Goal: Task Accomplishment & Management: Manage account settings

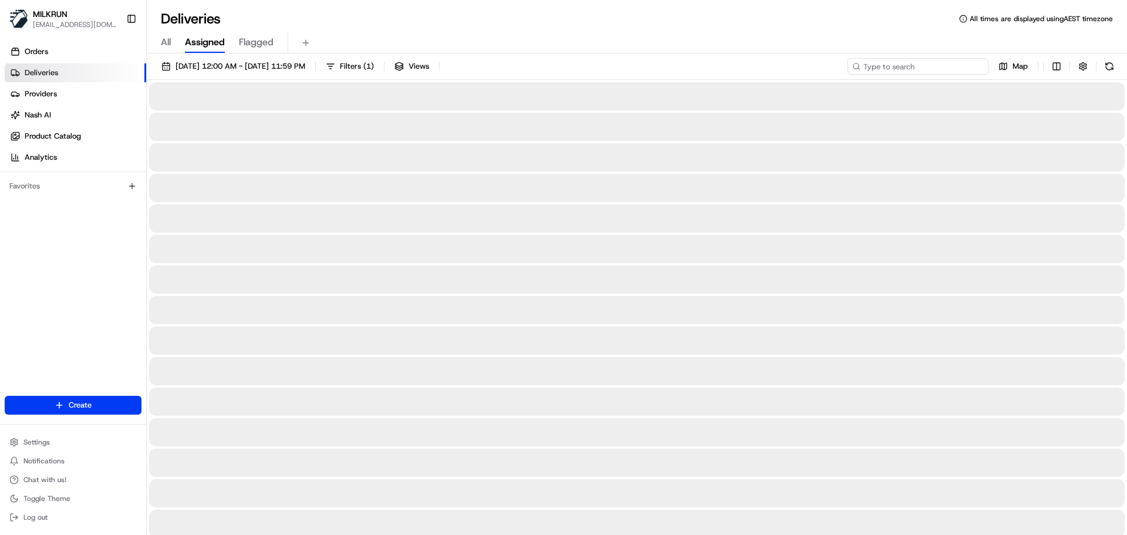
click at [925, 66] on input at bounding box center [918, 66] width 141 height 16
paste input "Danielle Jang"
click at [869, 69] on input "Danielle Jang" at bounding box center [918, 66] width 141 height 16
click at [866, 67] on input "Danielle Jang" at bounding box center [918, 66] width 141 height 16
type input "Danielle Jang"
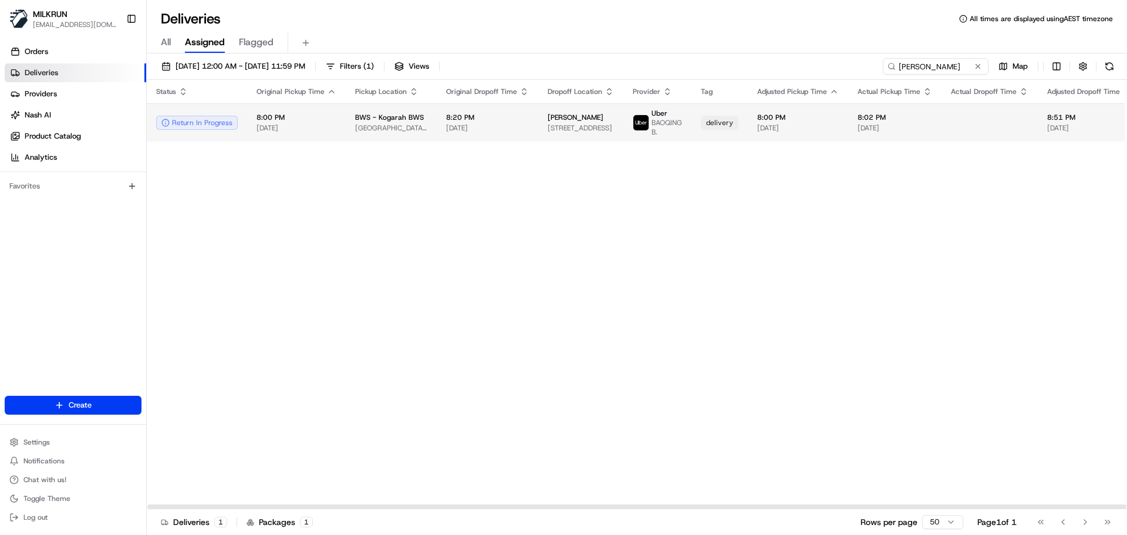
click at [437, 114] on td "8:20 PM 16/08/2025" at bounding box center [488, 122] width 102 height 38
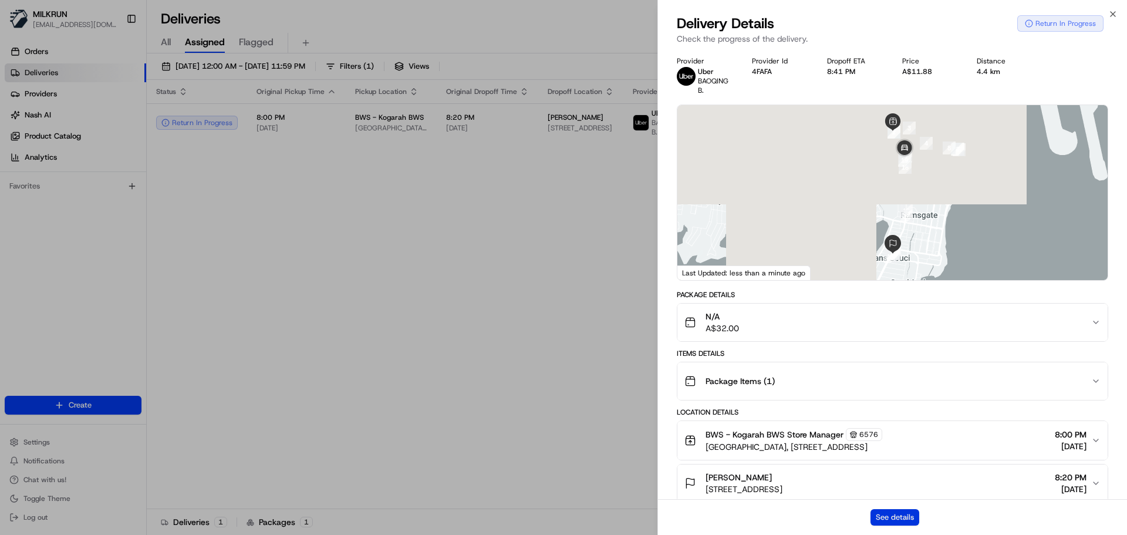
click at [909, 513] on button "See details" at bounding box center [895, 517] width 49 height 16
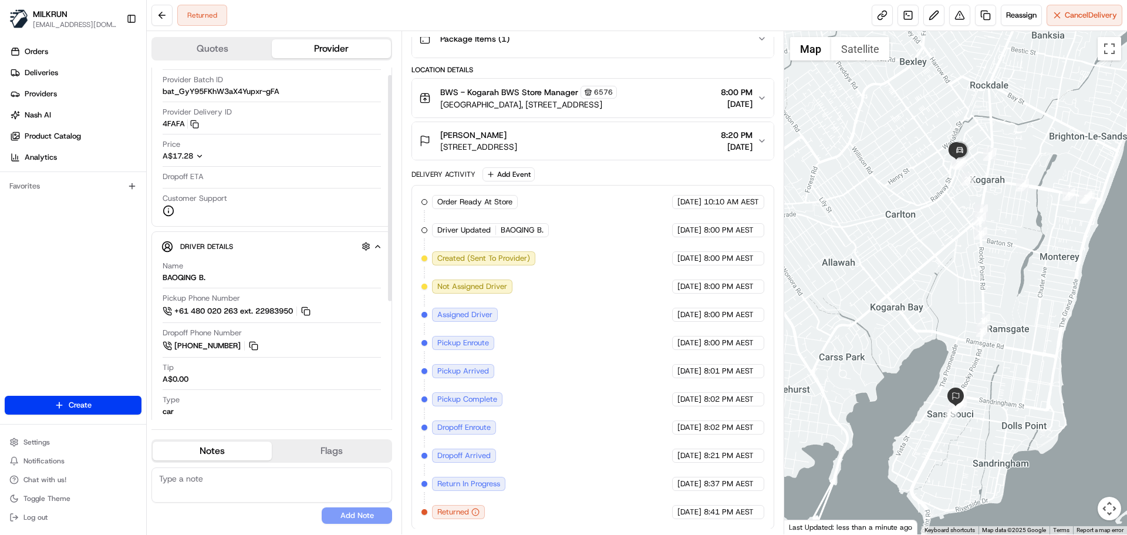
scroll to position [59, 0]
click at [1027, 18] on span "Reassign" at bounding box center [1021, 15] width 31 height 11
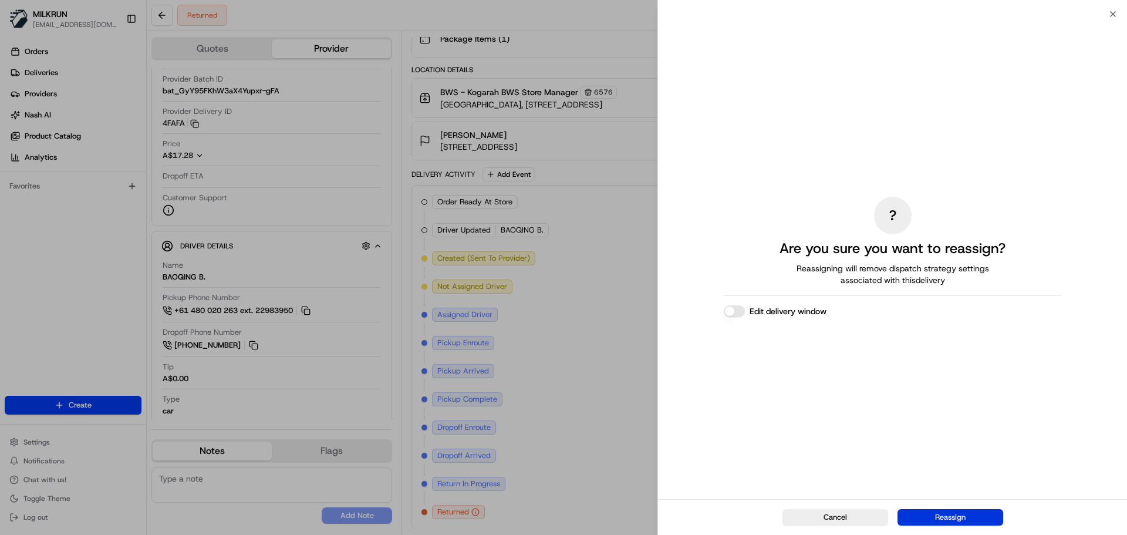
click at [961, 523] on button "Reassign" at bounding box center [951, 517] width 106 height 16
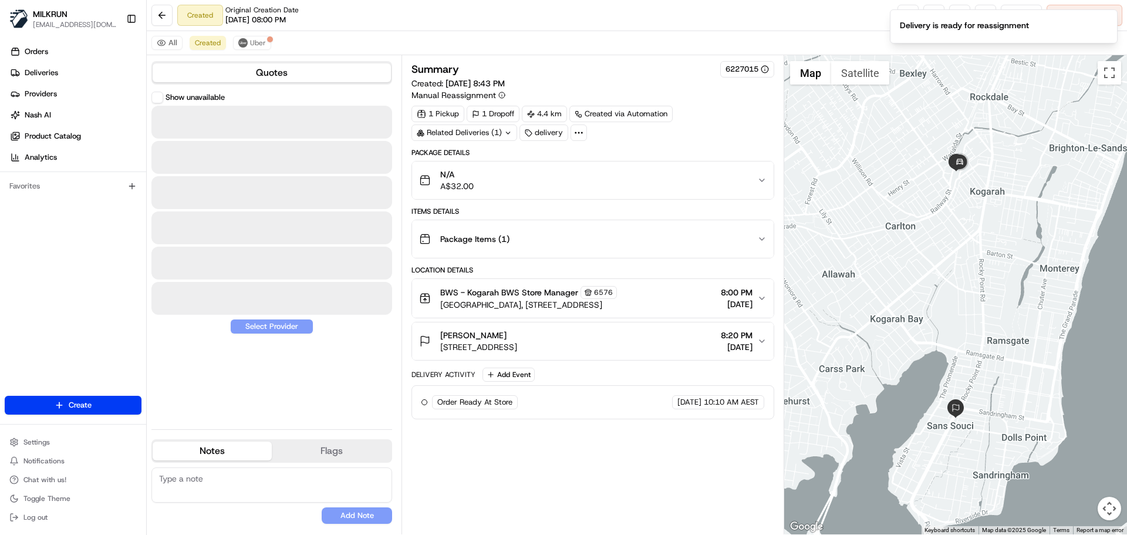
scroll to position [0, 0]
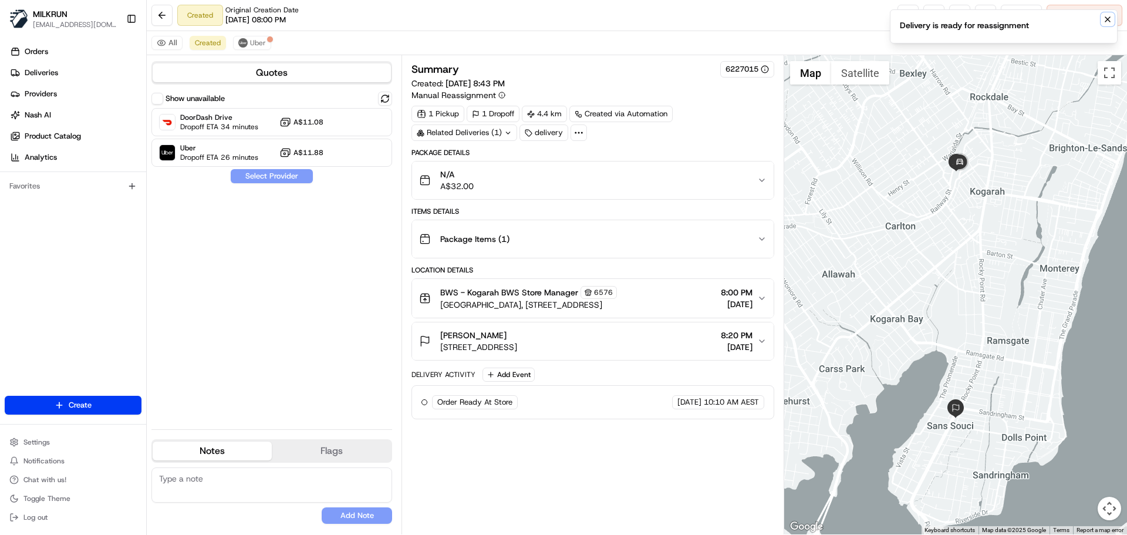
drag, startPoint x: 1113, startPoint y: 21, endPoint x: 1104, endPoint y: 16, distance: 10.0
click at [1112, 21] on button "Notifications (F8)" at bounding box center [1108, 19] width 14 height 14
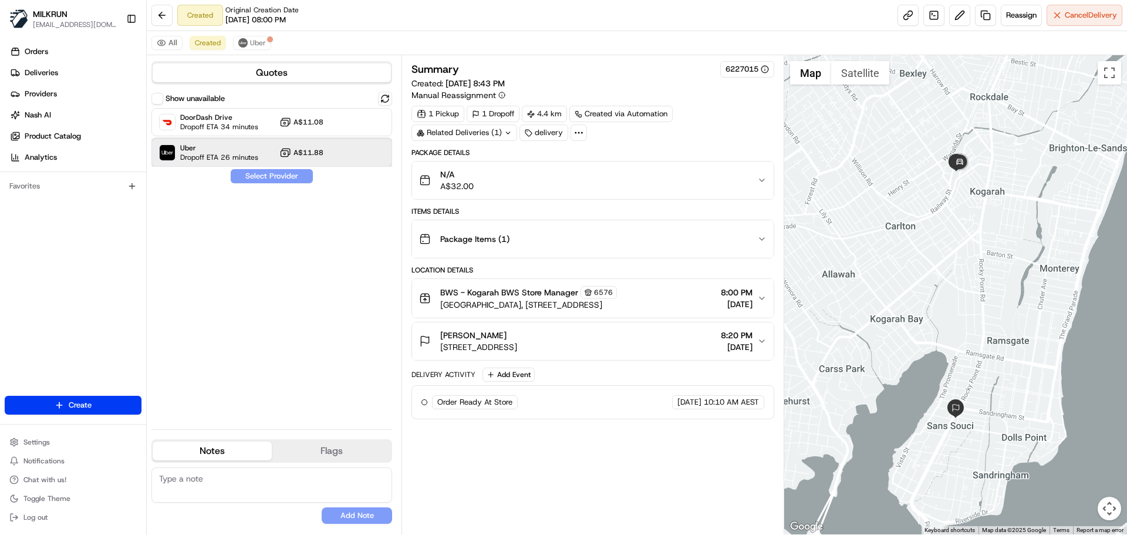
drag, startPoint x: 237, startPoint y: 159, endPoint x: 247, endPoint y: 164, distance: 11.3
click at [238, 157] on span "Dropoff ETA 26 minutes" at bounding box center [219, 157] width 78 height 9
drag, startPoint x: 268, startPoint y: 177, endPoint x: 610, endPoint y: 50, distance: 364.4
click at [269, 177] on button "Assign Provider" at bounding box center [271, 176] width 83 height 14
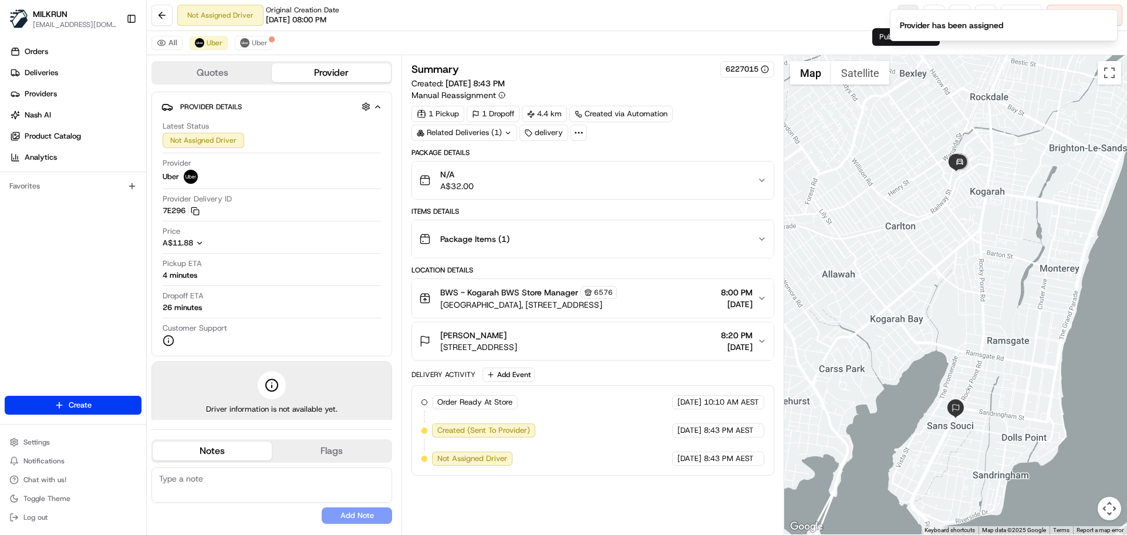
click at [904, 16] on li "Provider has been assigned" at bounding box center [1004, 25] width 228 height 32
drag, startPoint x: 830, startPoint y: 8, endPoint x: 886, endPoint y: 15, distance: 56.2
click at [831, 8] on div "Not Assigned Driver Original Creation Date 08/16/2025 08:00 PM Reassign Cancel …" at bounding box center [637, 15] width 980 height 31
drag, startPoint x: 1109, startPoint y: 21, endPoint x: 1100, endPoint y: 14, distance: 12.1
click at [1109, 21] on icon "Notifications (F8)" at bounding box center [1107, 19] width 9 height 9
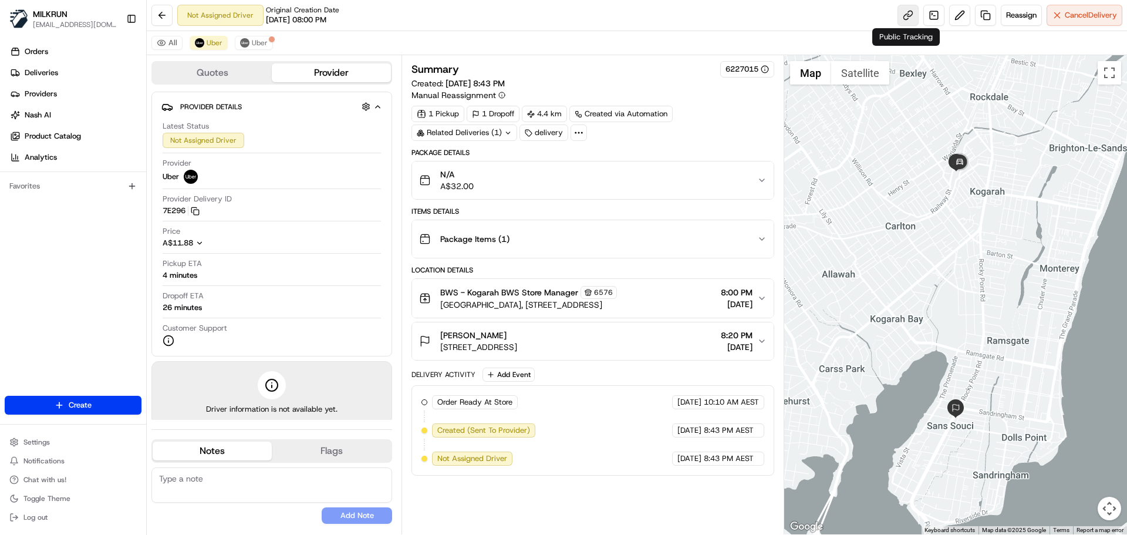
click at [899, 9] on link at bounding box center [908, 15] width 21 height 21
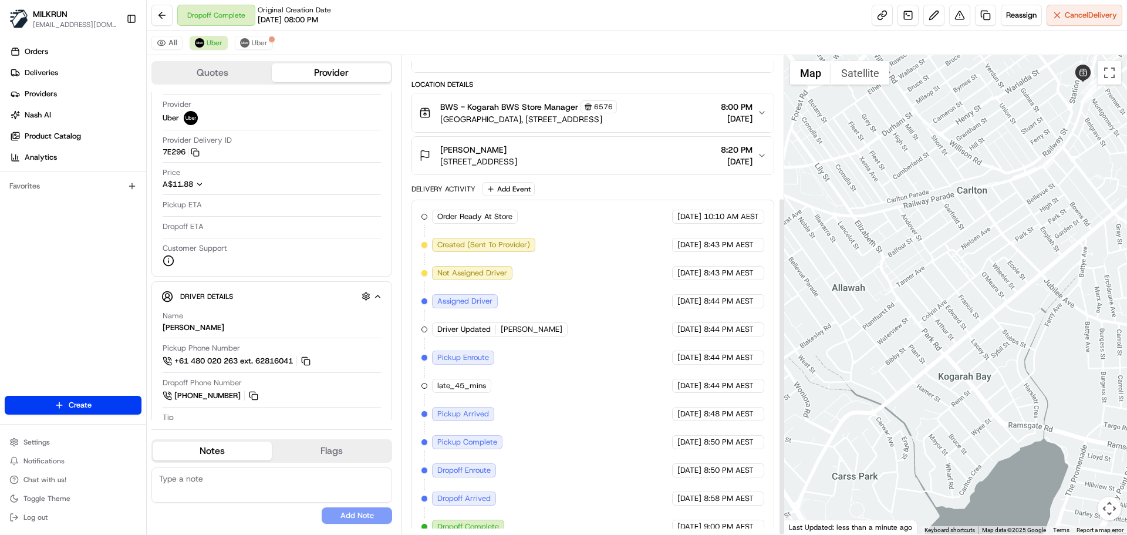
scroll to position [201, 0]
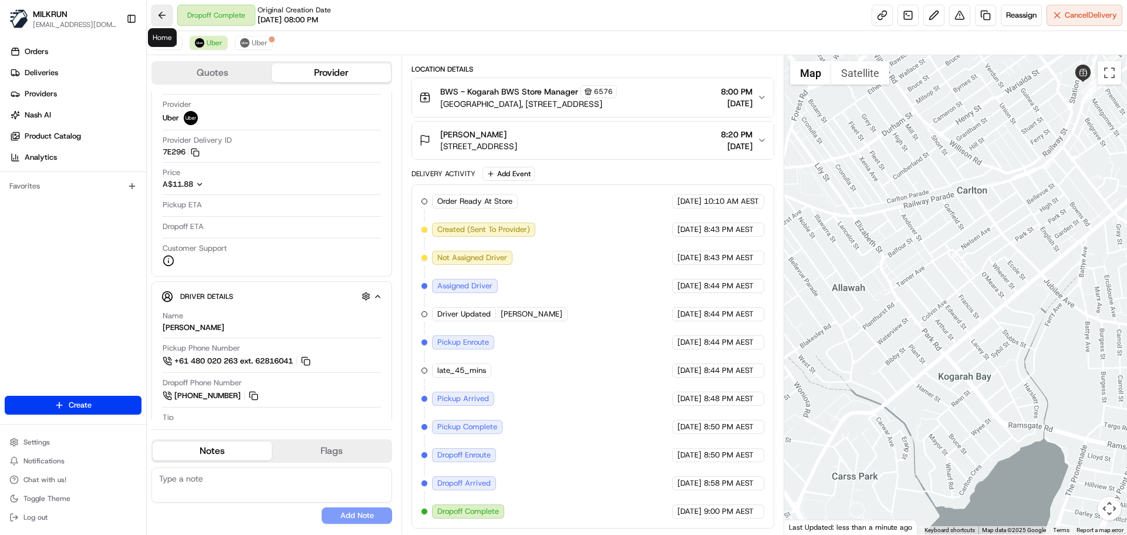
drag, startPoint x: 158, startPoint y: 15, endPoint x: 172, endPoint y: 10, distance: 14.3
click at [172, 10] on button at bounding box center [161, 15] width 21 height 21
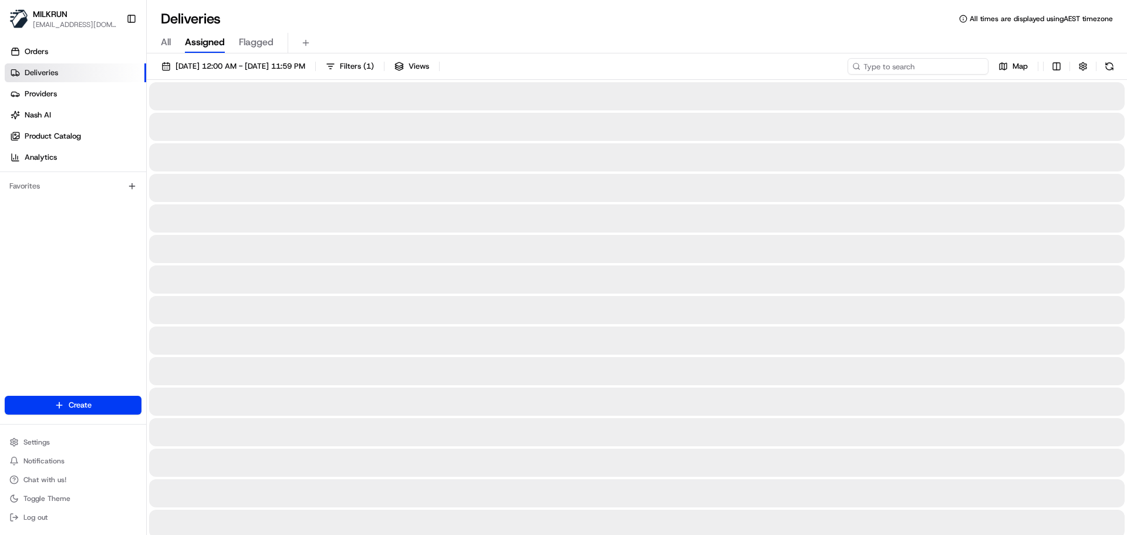
click at [903, 62] on input at bounding box center [918, 66] width 141 height 16
paste input "Danielle Jang"
type input "Danielle Jang"
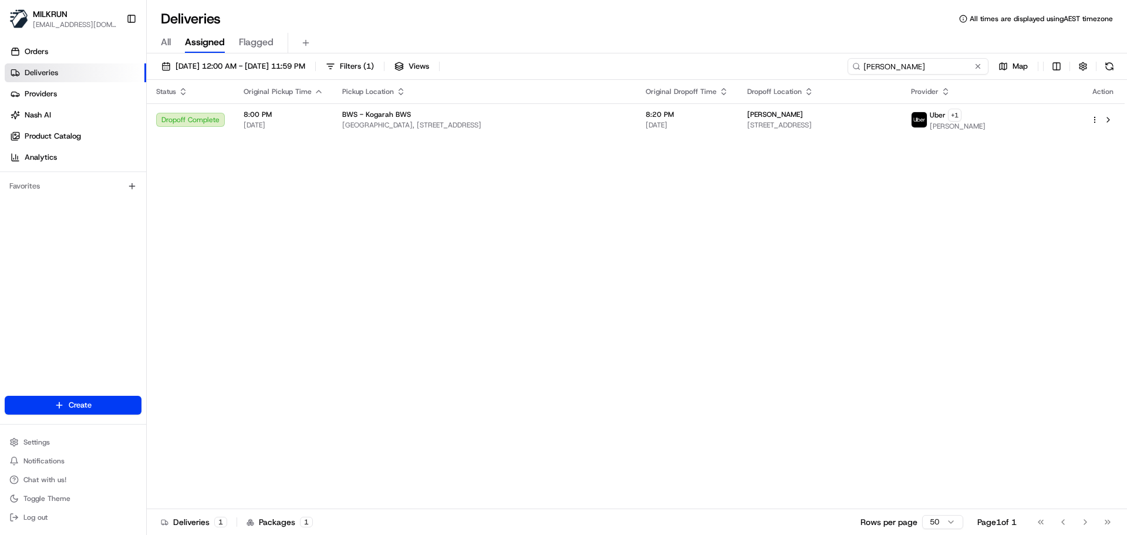
click at [863, 64] on input "Danielle Jang" at bounding box center [918, 66] width 141 height 16
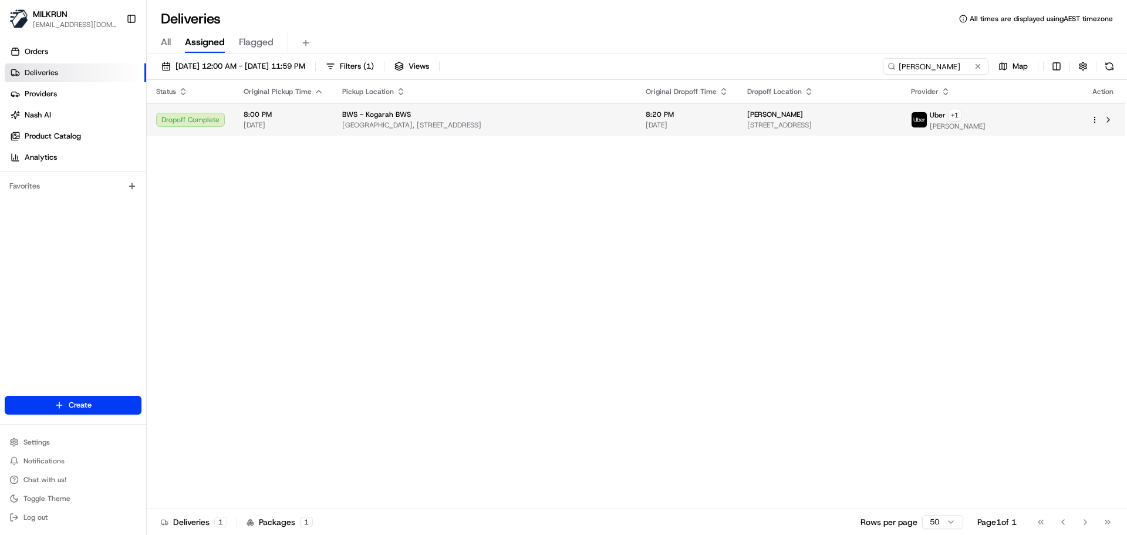
click at [562, 123] on span "Kogarah Town Centre, Railway Parade, Kogarah, NSW 2217, AU" at bounding box center [484, 124] width 285 height 9
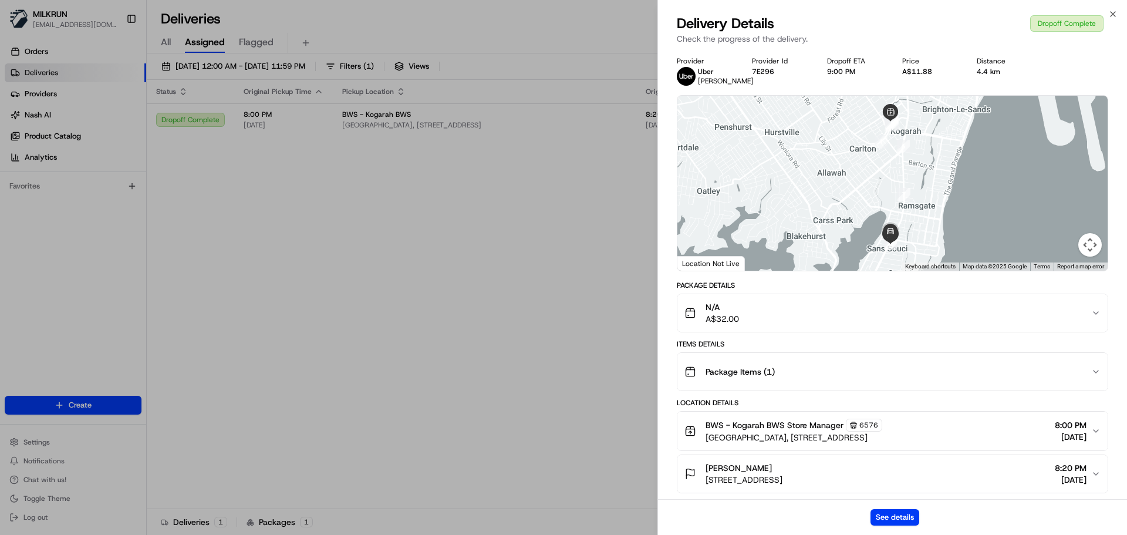
drag, startPoint x: 898, startPoint y: 518, endPoint x: 859, endPoint y: 464, distance: 66.0
click at [887, 500] on div "See details" at bounding box center [892, 517] width 469 height 36
click at [901, 518] on button "See details" at bounding box center [895, 517] width 49 height 16
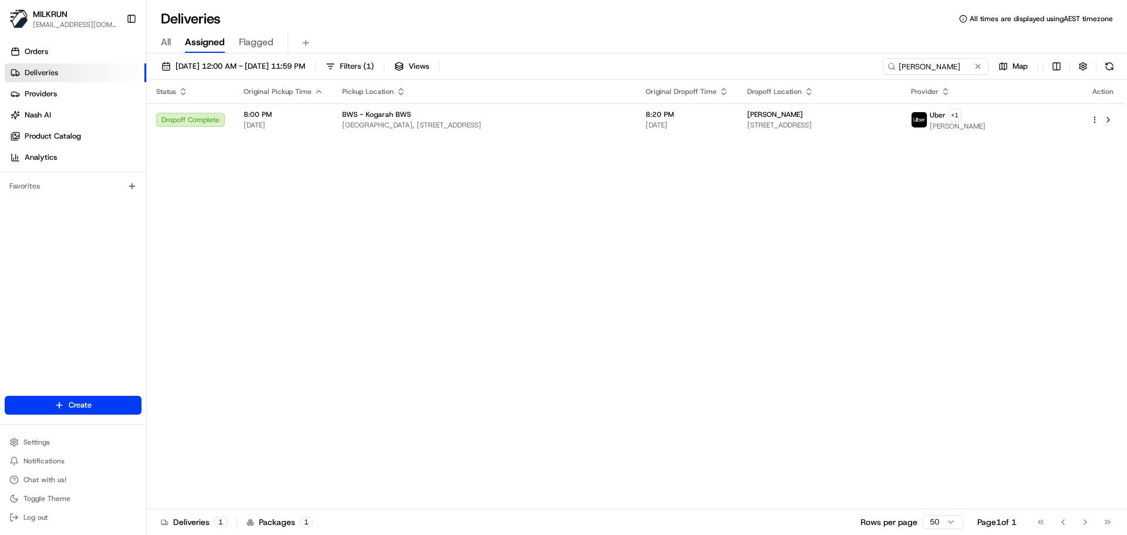
drag, startPoint x: 159, startPoint y: 123, endPoint x: 816, endPoint y: 78, distance: 658.9
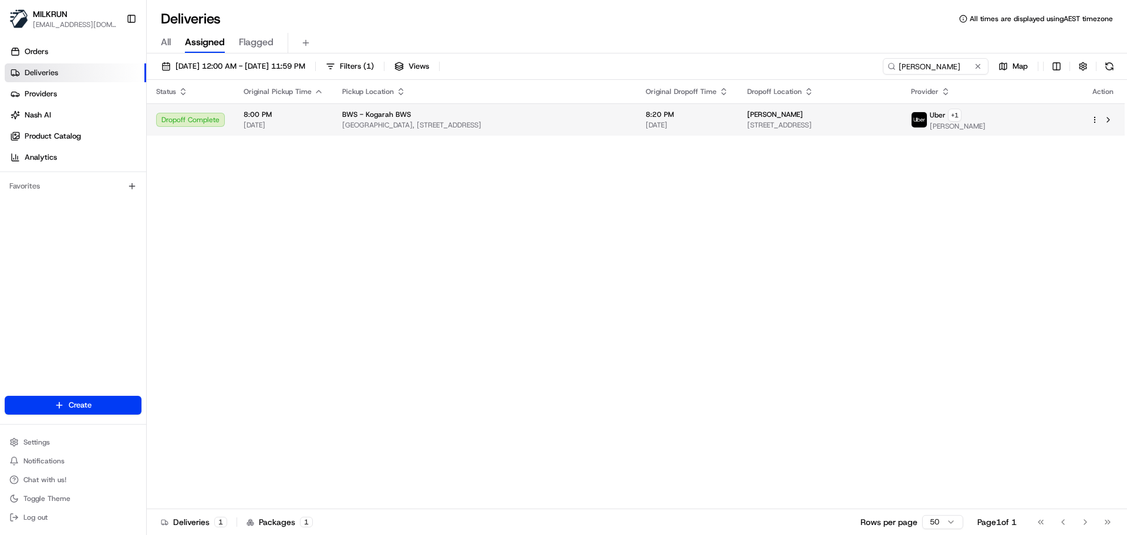
click at [572, 120] on span "Kogarah Town Centre, Railway Parade, Kogarah, NSW 2217, AU" at bounding box center [484, 124] width 285 height 9
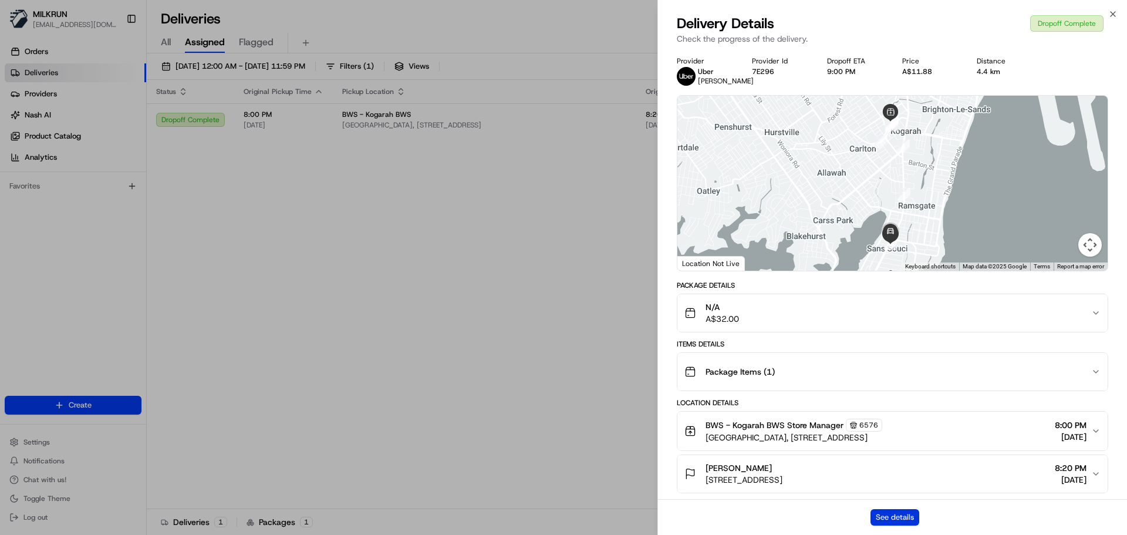
click at [880, 518] on button "See details" at bounding box center [895, 517] width 49 height 16
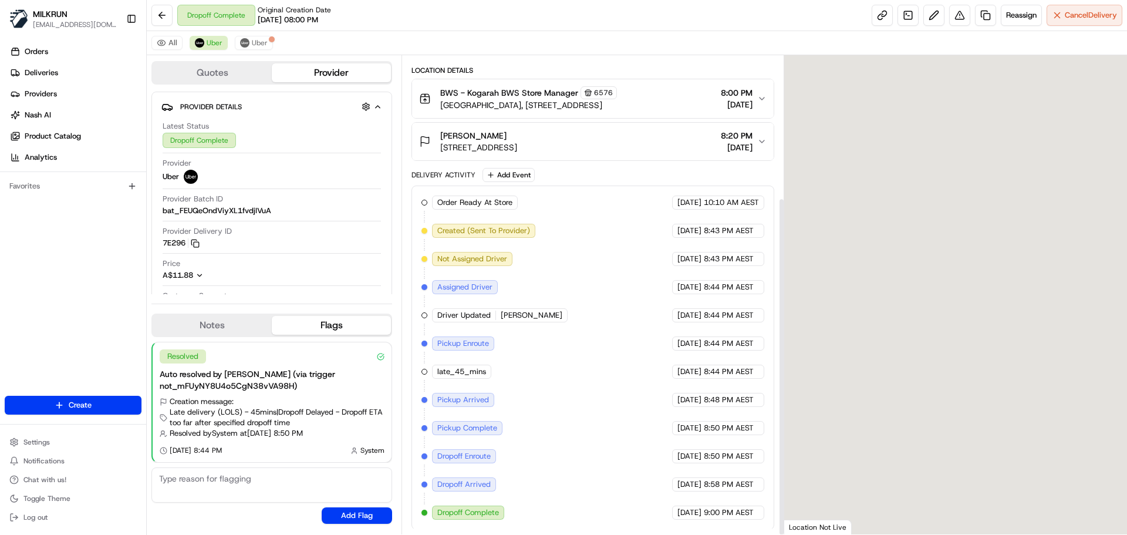
scroll to position [201, 0]
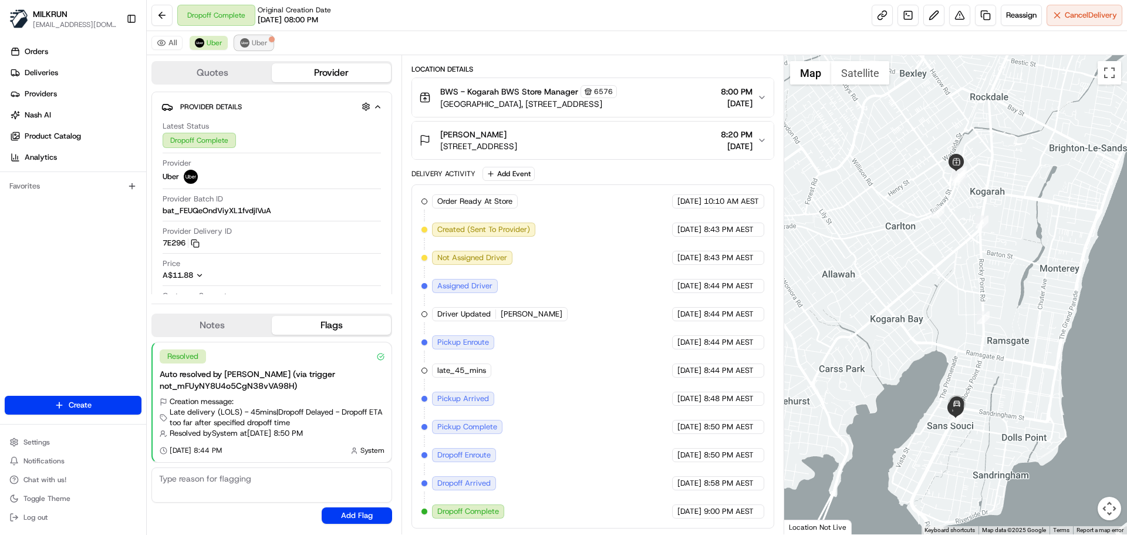
click at [259, 41] on span "Uber" at bounding box center [260, 42] width 16 height 9
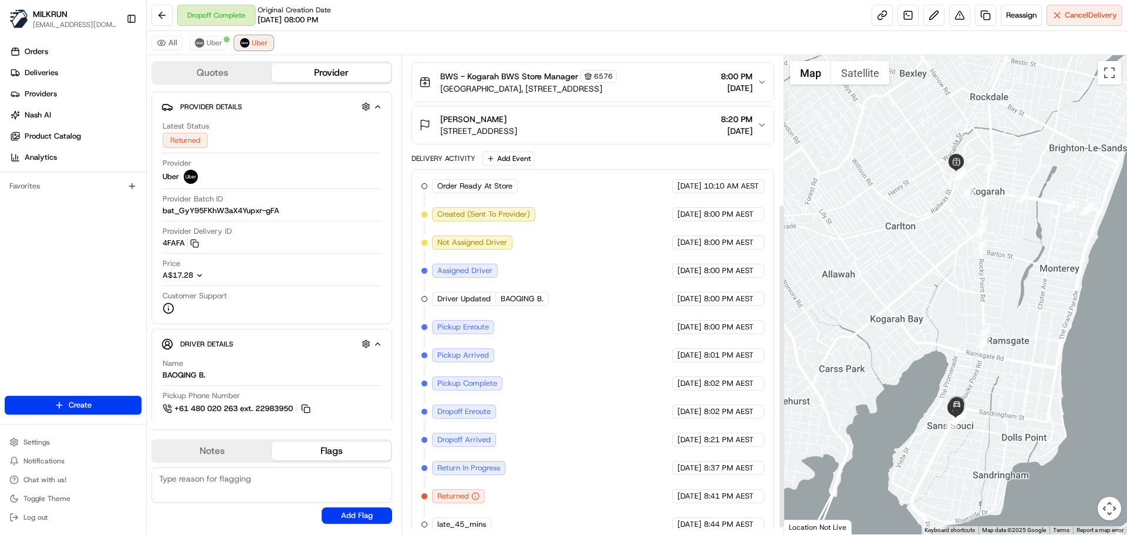
scroll to position [229, 0]
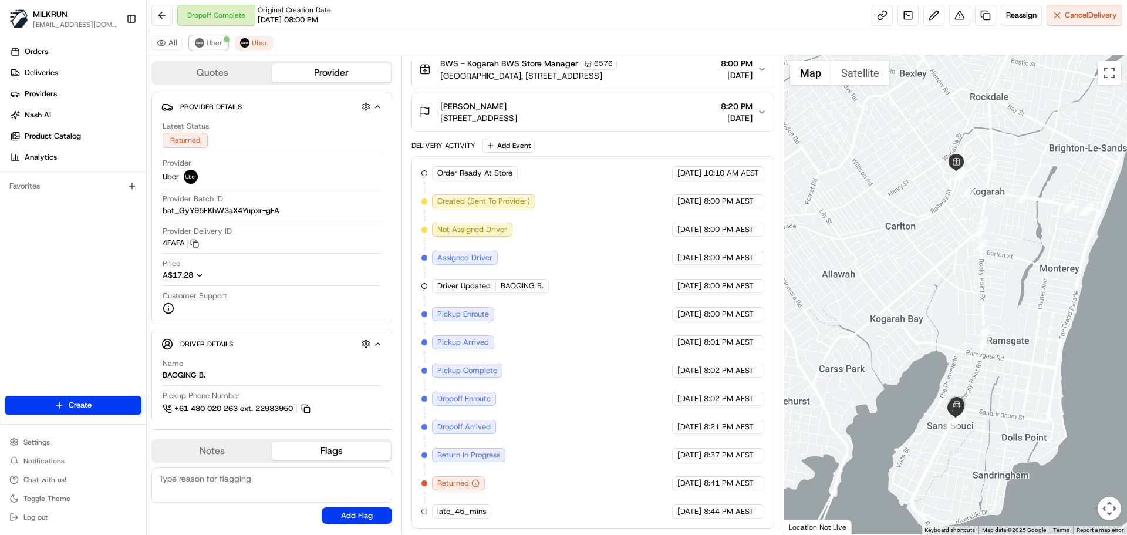
click at [210, 44] on span "Uber" at bounding box center [215, 42] width 16 height 9
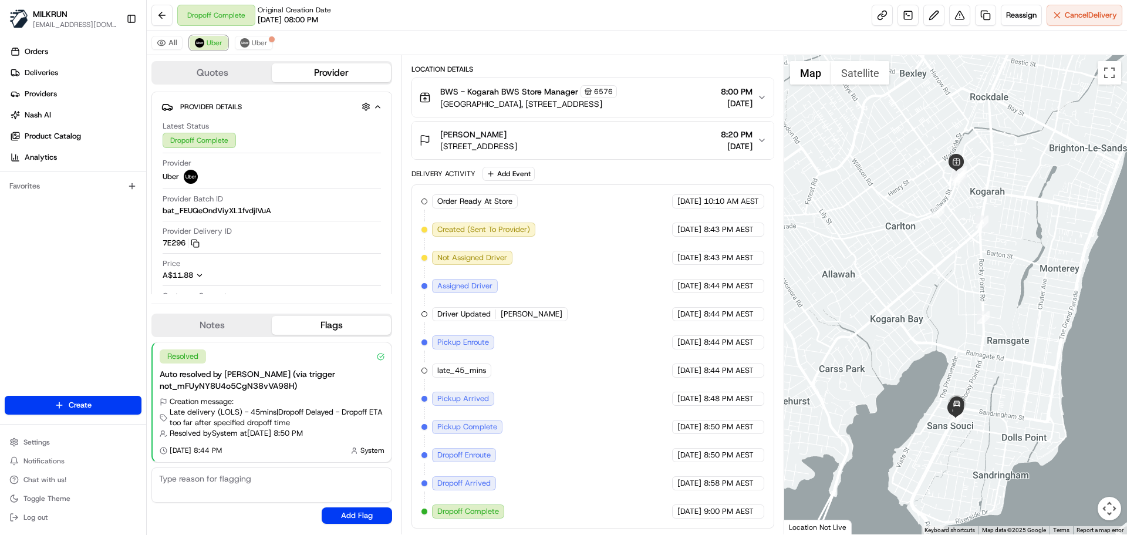
scroll to position [201, 0]
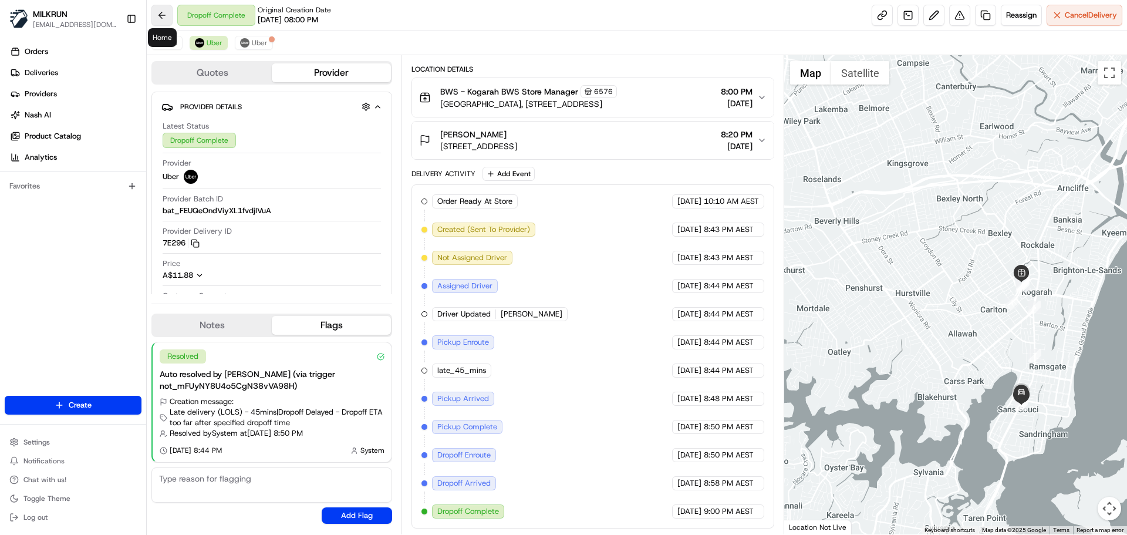
click at [166, 11] on button at bounding box center [161, 15] width 21 height 21
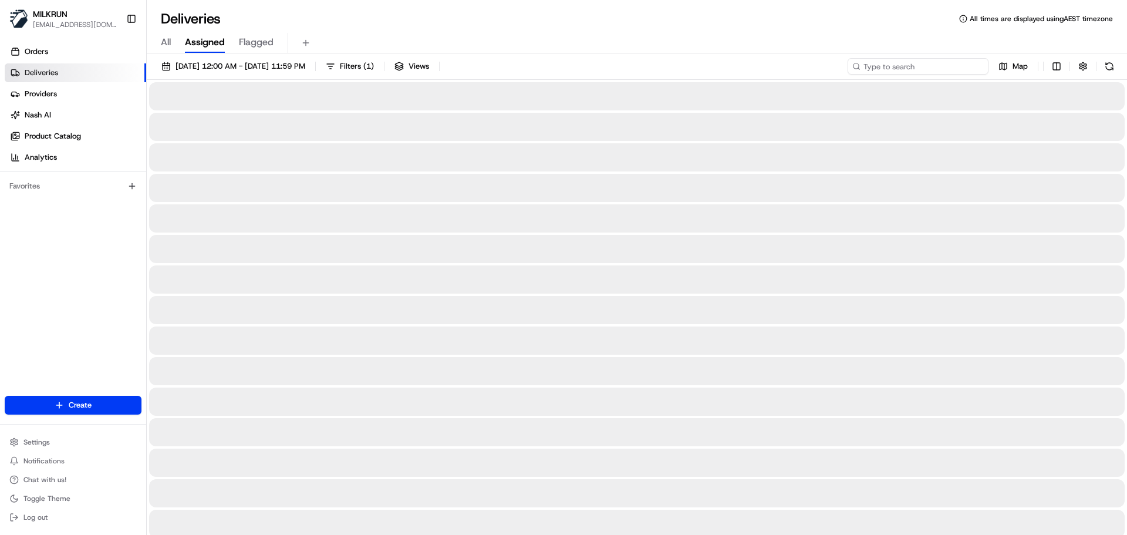
click at [917, 62] on input at bounding box center [918, 66] width 141 height 16
paste input "Rhea Groves"
click at [865, 62] on input "Rhea Groves" at bounding box center [918, 66] width 141 height 16
drag, startPoint x: 865, startPoint y: 60, endPoint x: 866, endPoint y: 67, distance: 6.6
click at [866, 61] on input "Rhea Groves" at bounding box center [918, 66] width 141 height 16
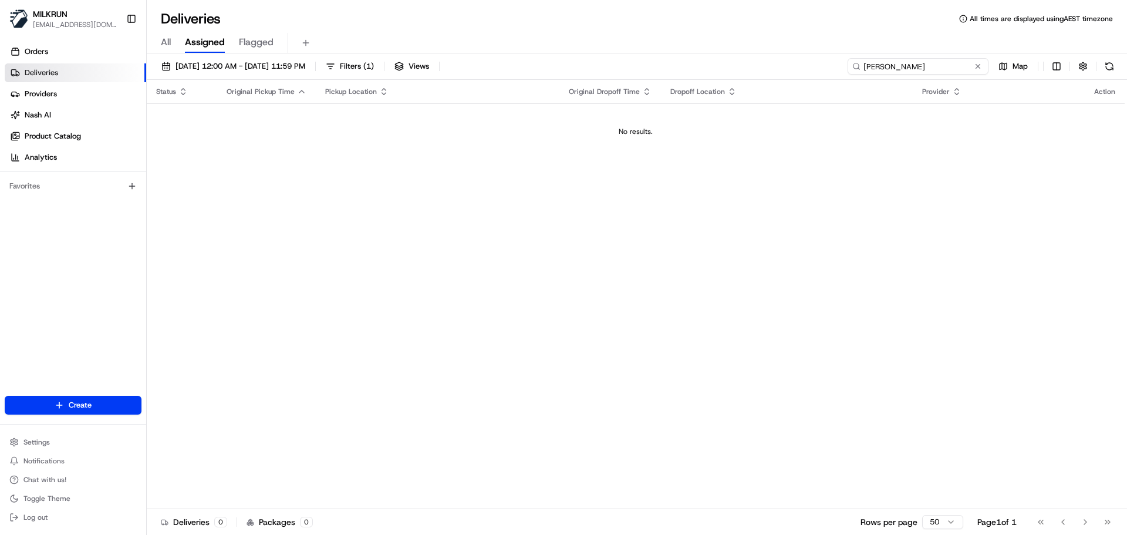
type input "Rhea Groves"
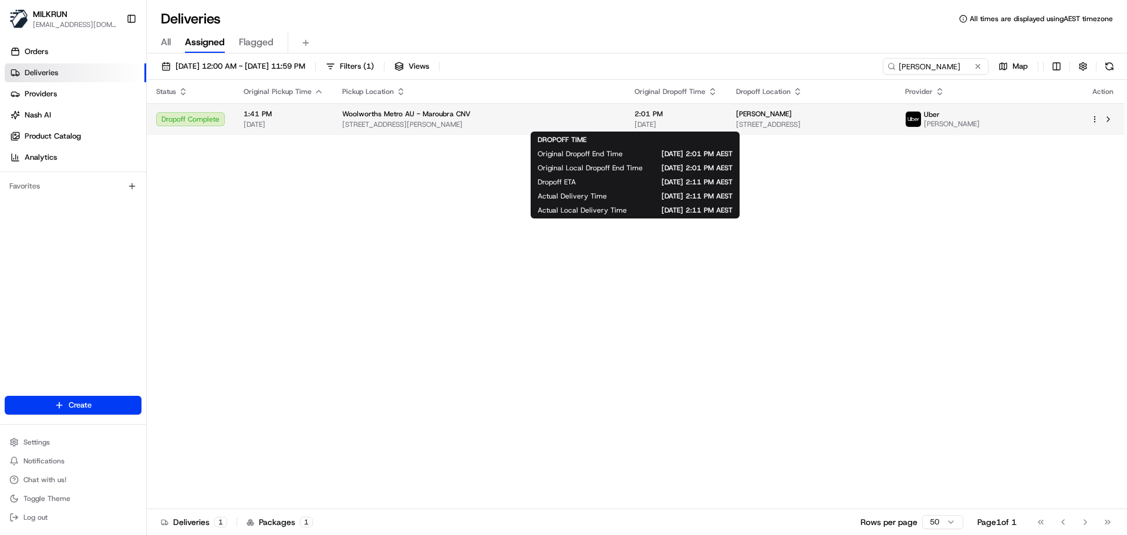
click at [637, 112] on span "2:01 PM" at bounding box center [676, 113] width 83 height 9
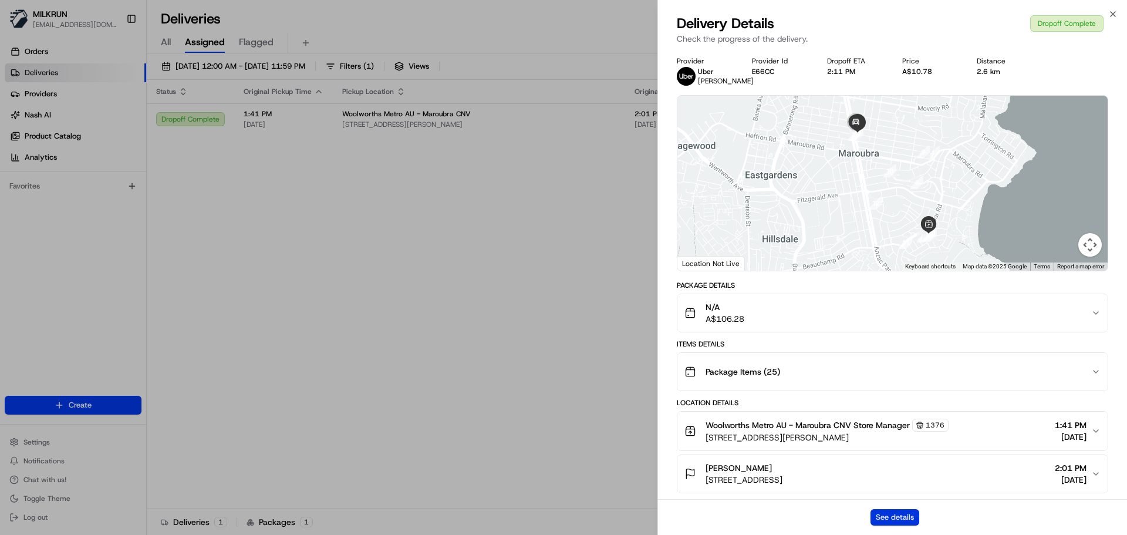
click at [898, 515] on button "See details" at bounding box center [895, 517] width 49 height 16
